Goal: Navigation & Orientation: Find specific page/section

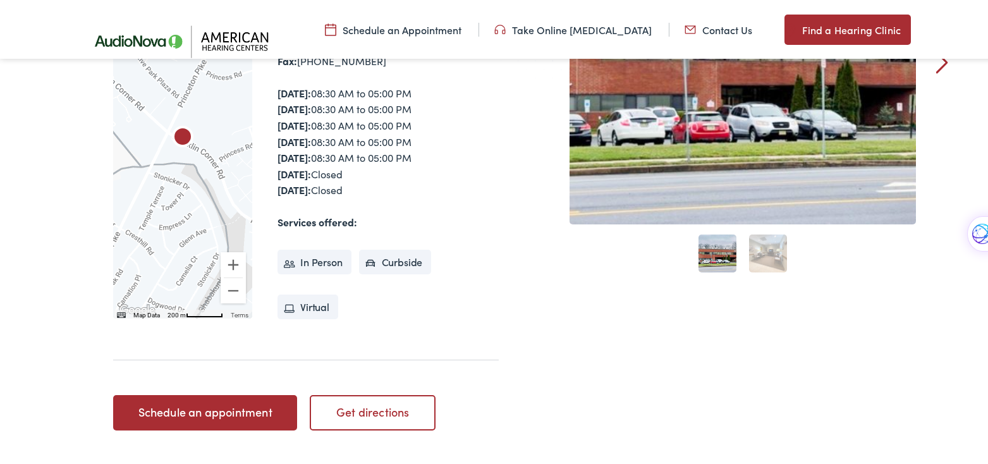
scroll to position [316, 0]
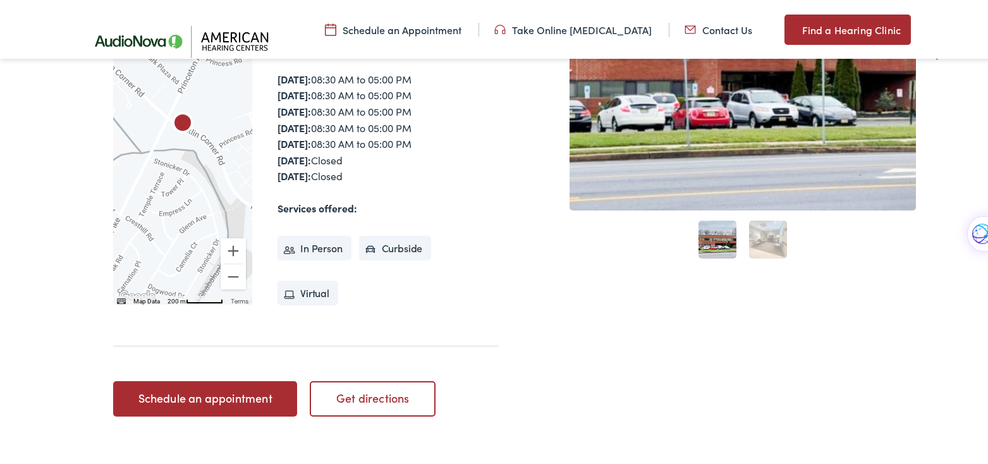
click at [770, 238] on link "2" at bounding box center [768, 238] width 38 height 38
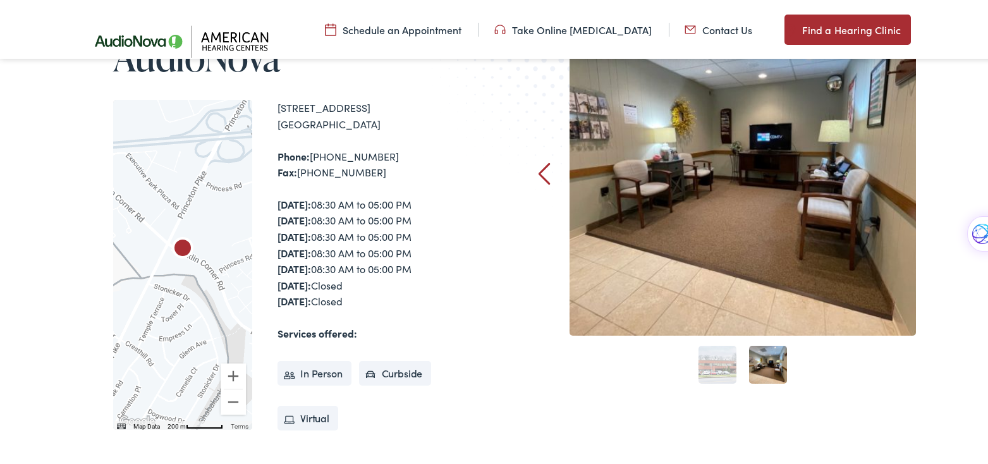
scroll to position [190, 0]
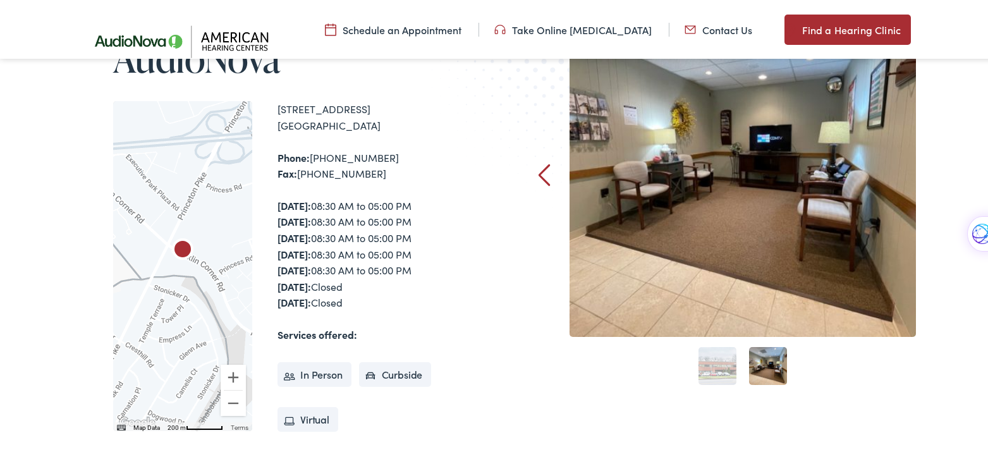
click at [717, 367] on link "1" at bounding box center [717, 364] width 38 height 38
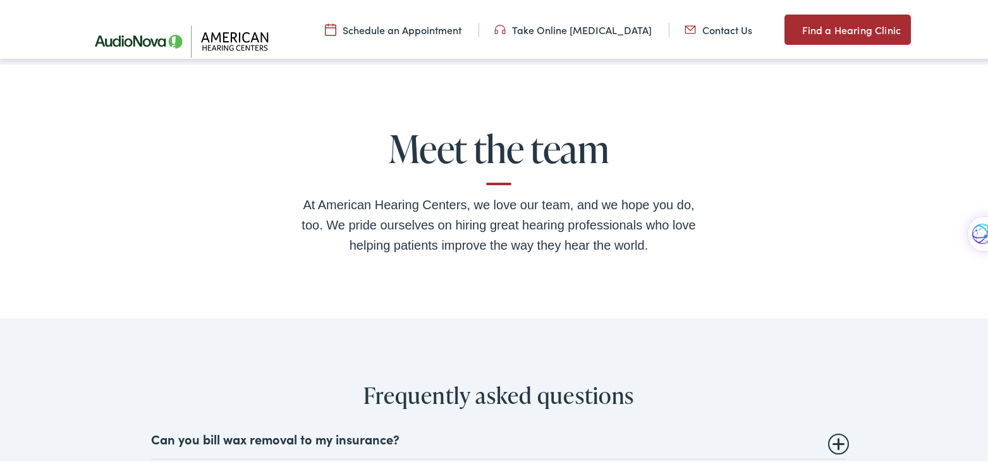
scroll to position [2086, 0]
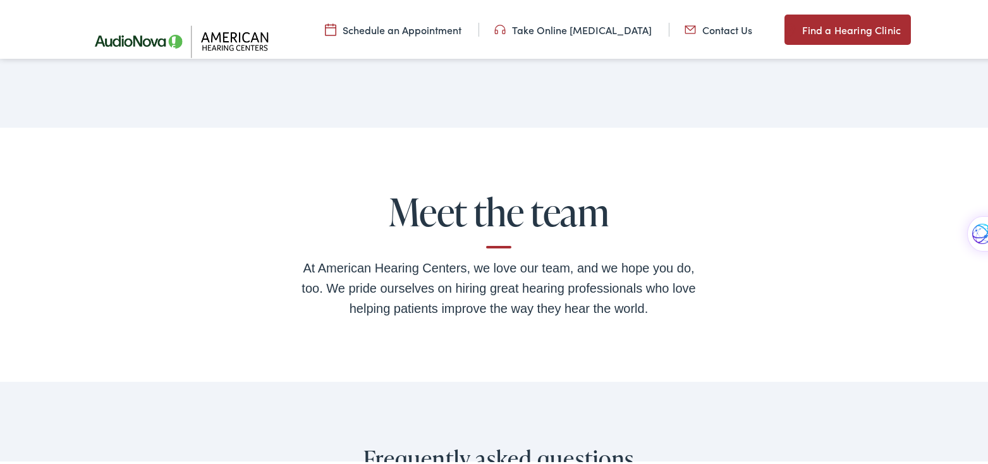
click at [503, 217] on h2 "Meet the team" at bounding box center [498, 218] width 405 height 58
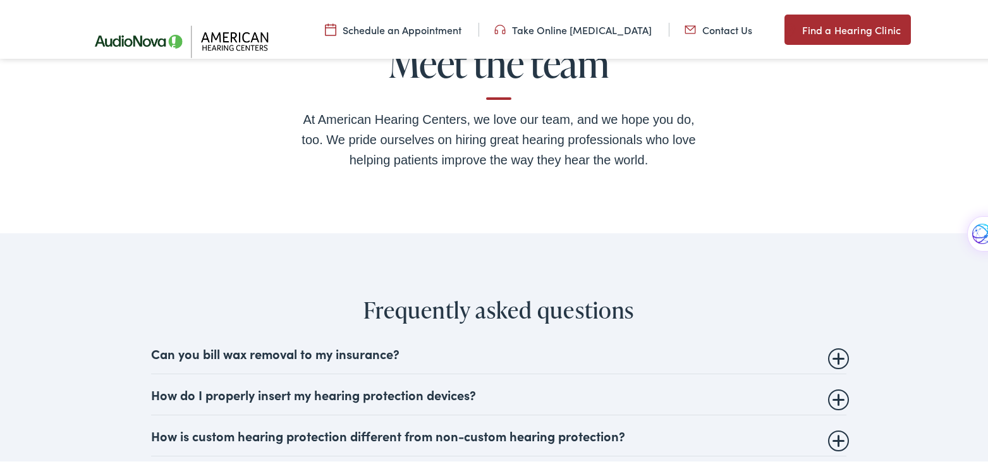
scroll to position [2212, 0]
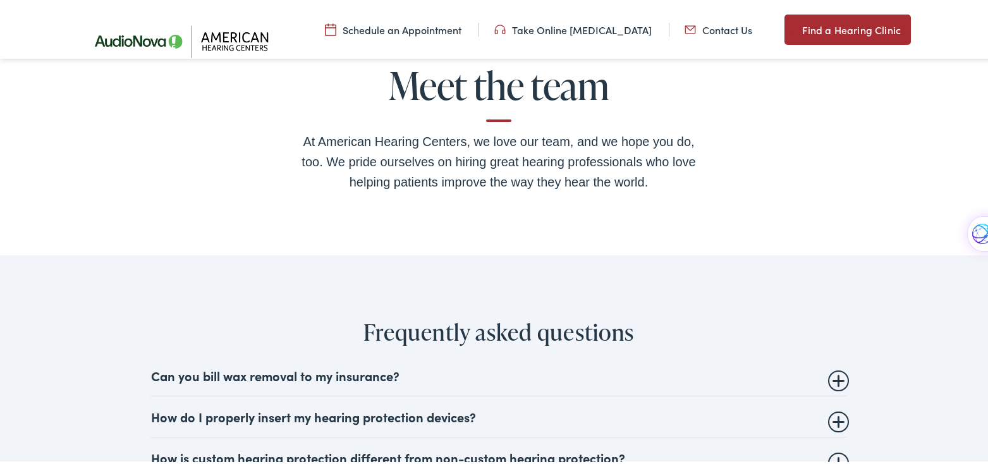
click at [495, 116] on h2 "Meet the team" at bounding box center [498, 92] width 405 height 58
click at [502, 157] on div "At American Hearing Centers, we love our team, and we hope you do, too. We prid…" at bounding box center [498, 160] width 405 height 61
click at [516, 170] on div "At American Hearing Centers, we love our team, and we hope you do, too. We prid…" at bounding box center [498, 160] width 405 height 61
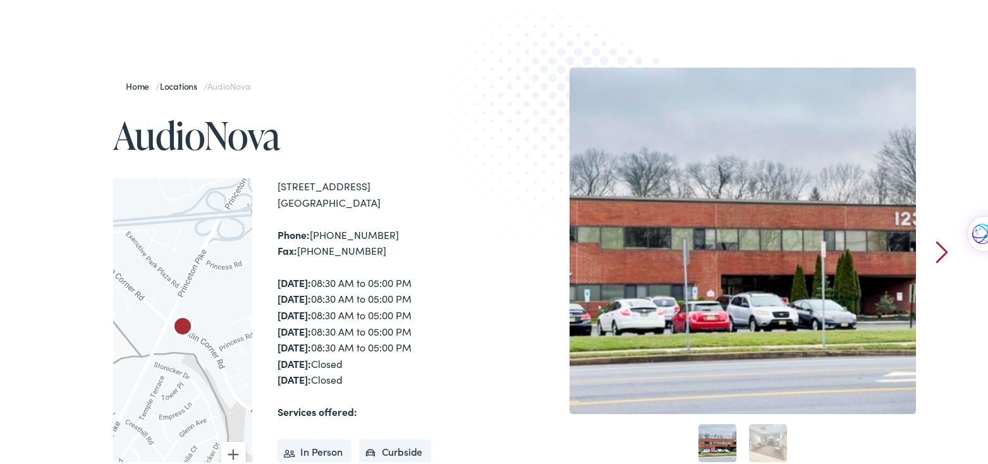
scroll to position [63, 0]
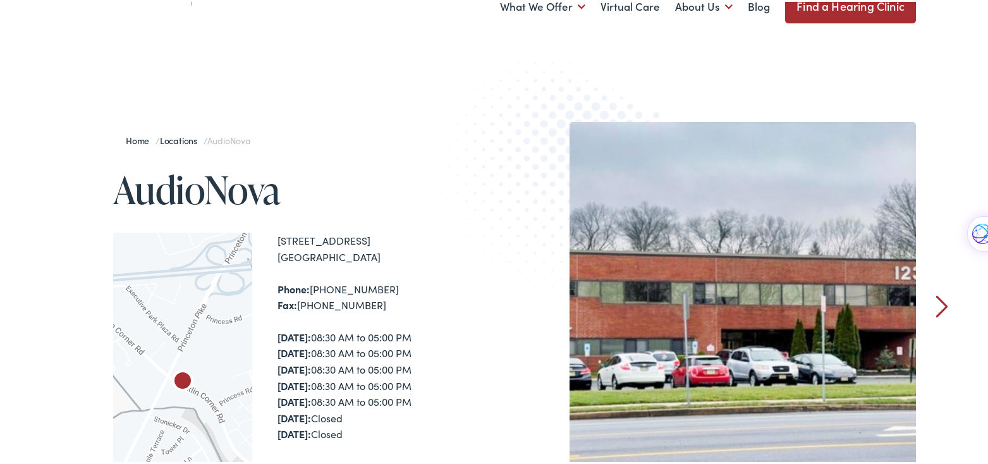
click at [133, 138] on link "Home" at bounding box center [141, 138] width 30 height 13
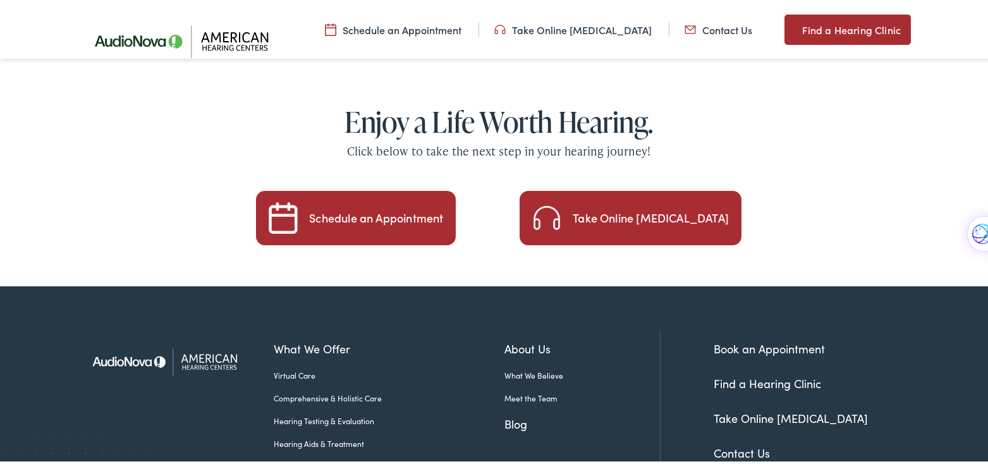
scroll to position [2149, 0]
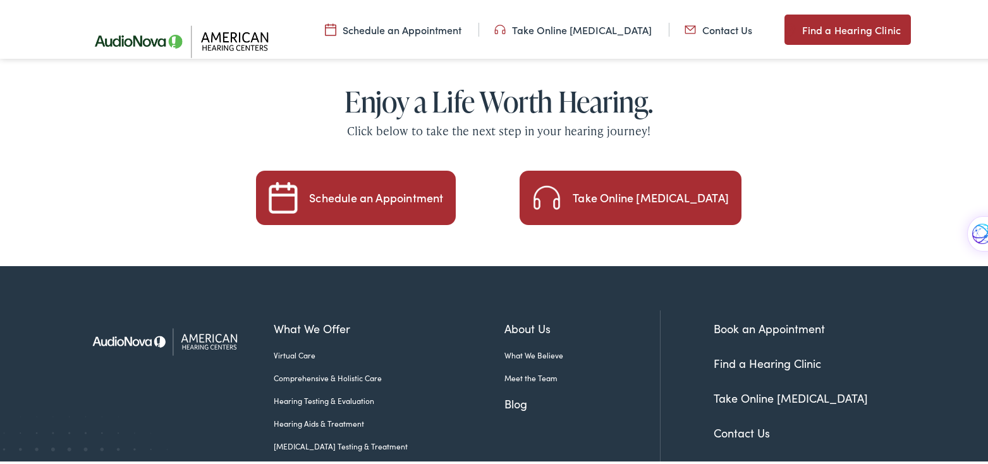
click at [516, 318] on link "About Us" at bounding box center [581, 326] width 155 height 17
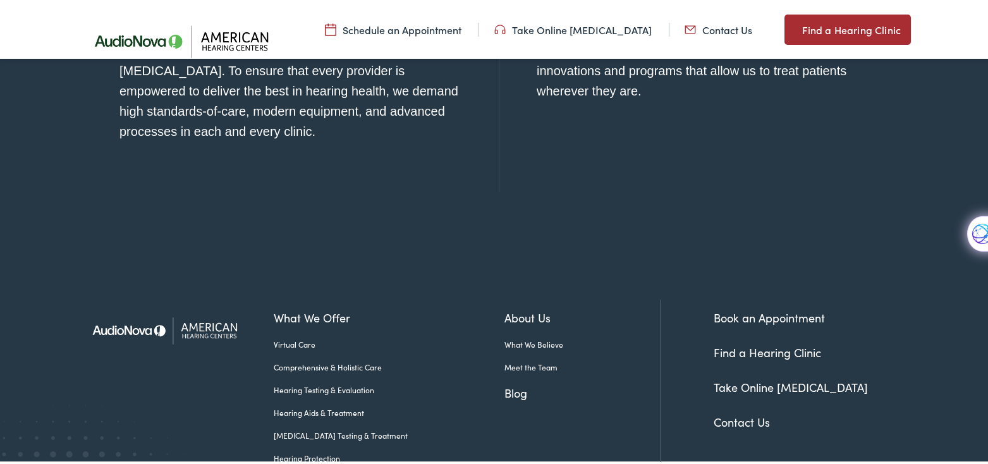
scroll to position [1552, 0]
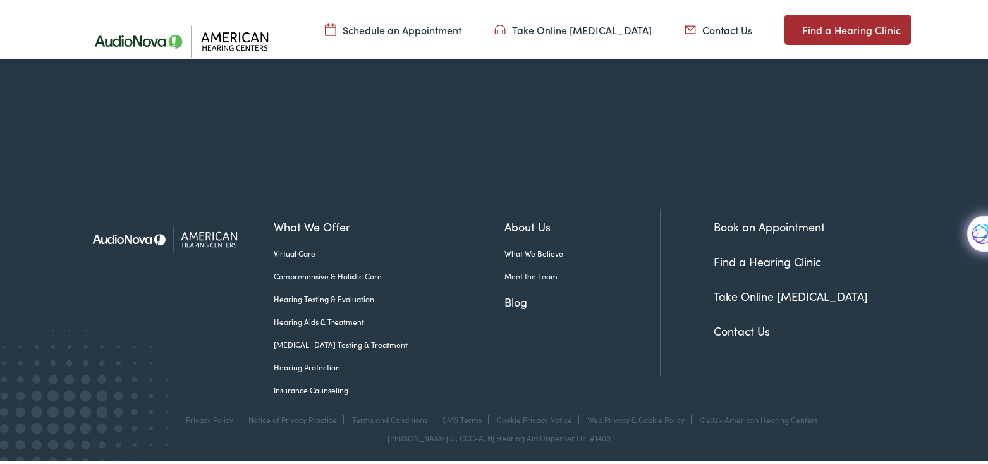
click at [529, 271] on link "Meet the Team" at bounding box center [581, 274] width 155 height 11
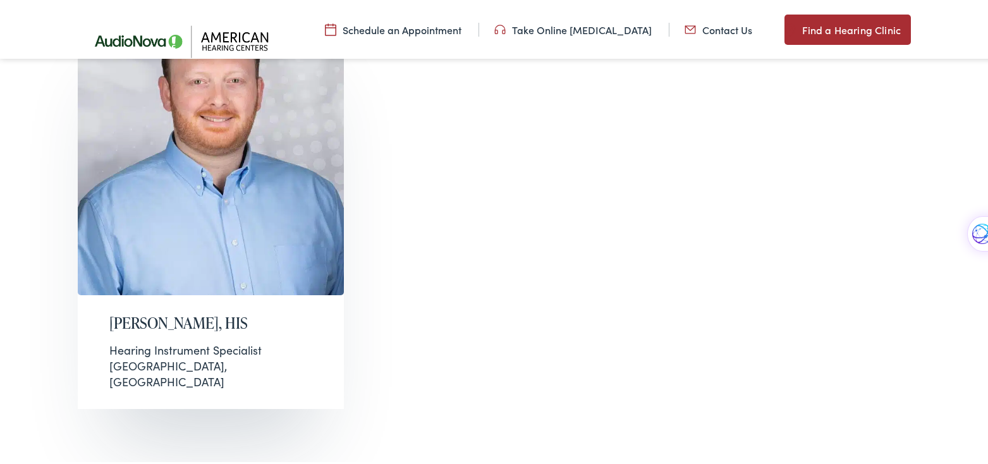
scroll to position [1849, 0]
